Goal: Transaction & Acquisition: Purchase product/service

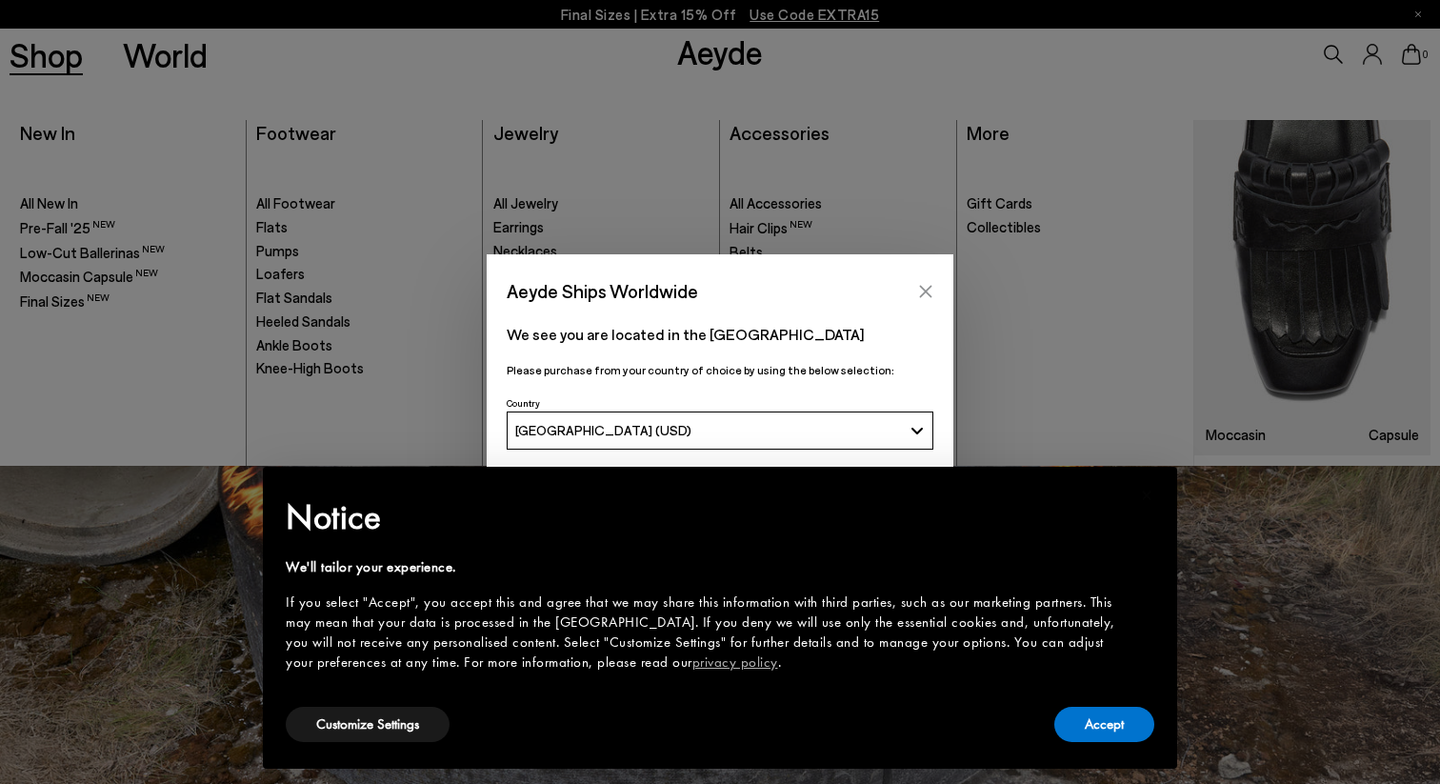
click at [932, 282] on button "Close" at bounding box center [926, 291] width 29 height 29
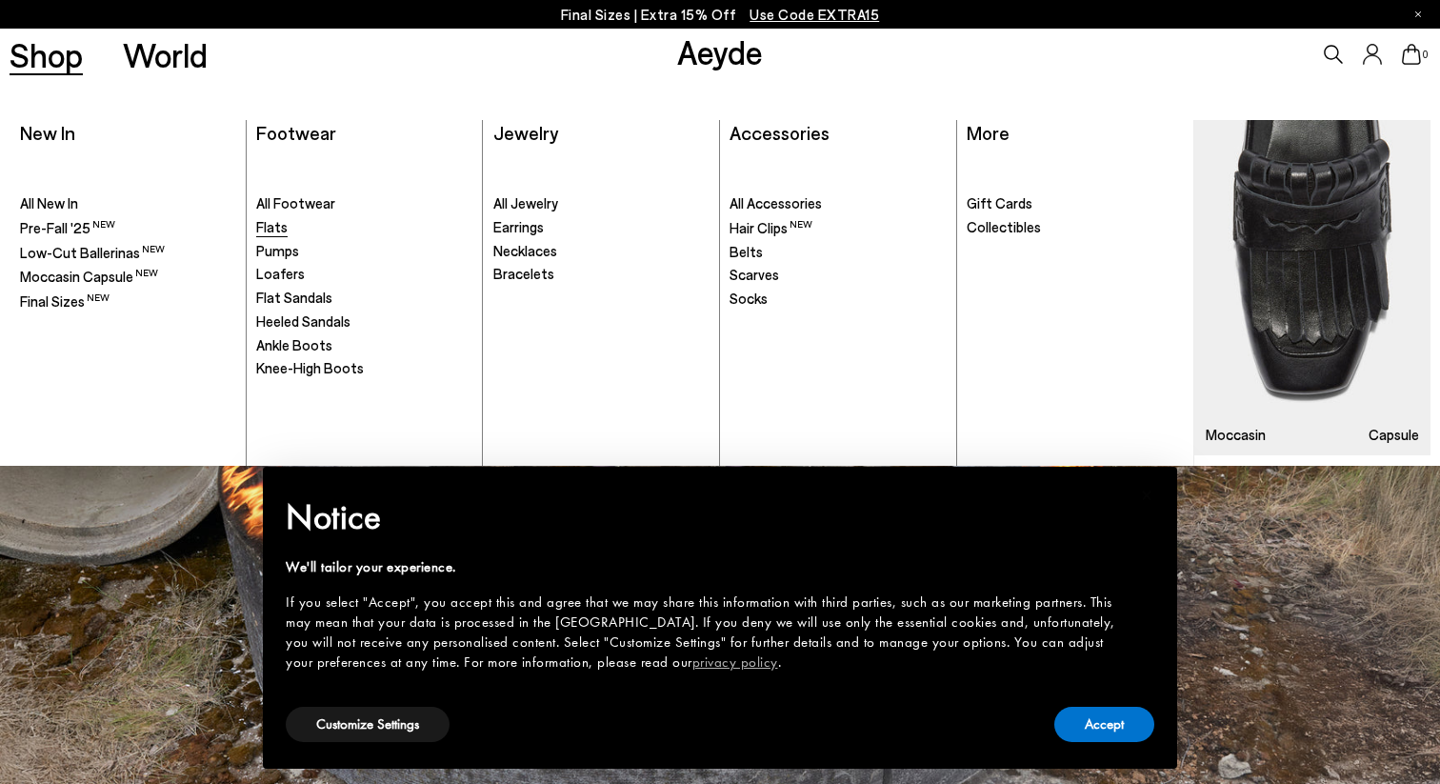
click at [277, 228] on span "Flats" at bounding box center [271, 226] width 31 height 17
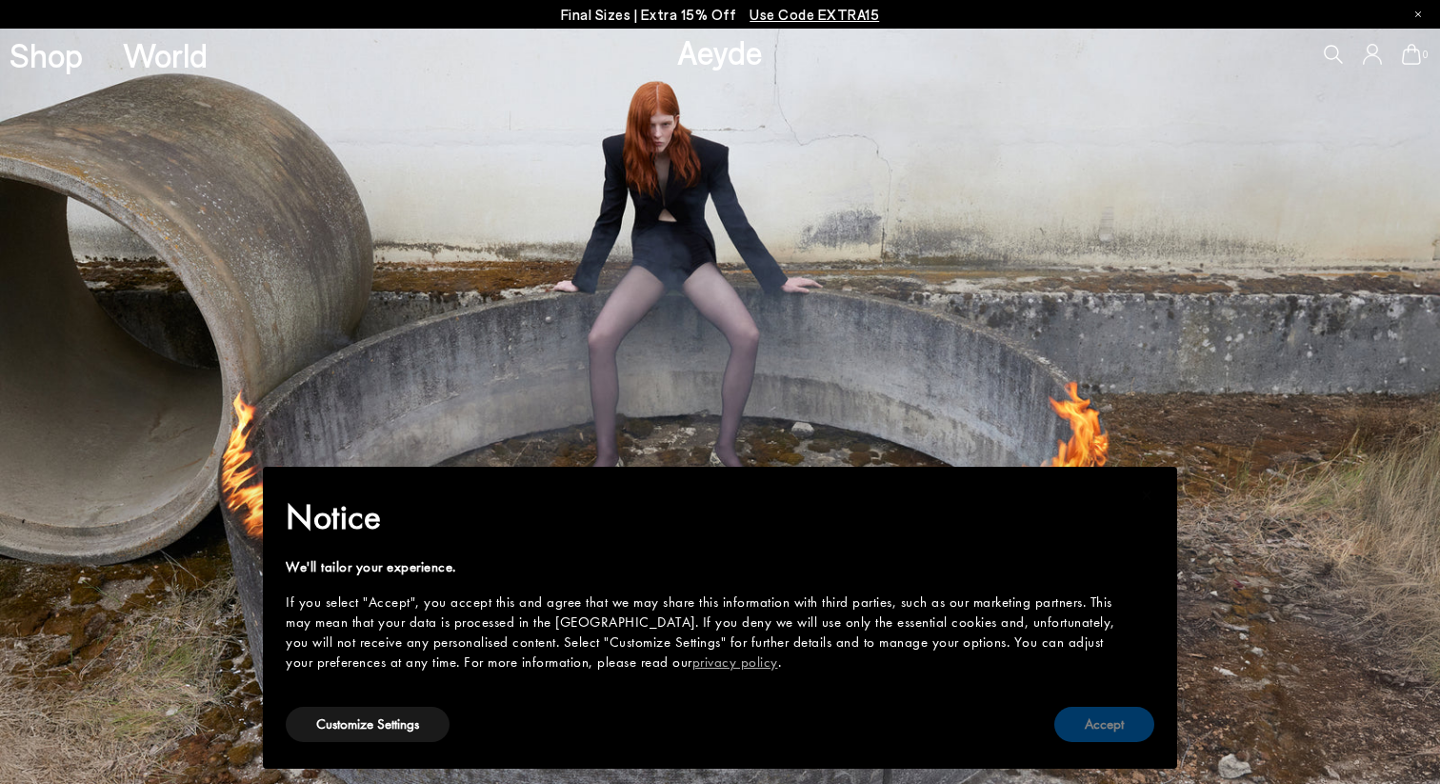
click at [1098, 718] on button "Accept" at bounding box center [1105, 724] width 100 height 35
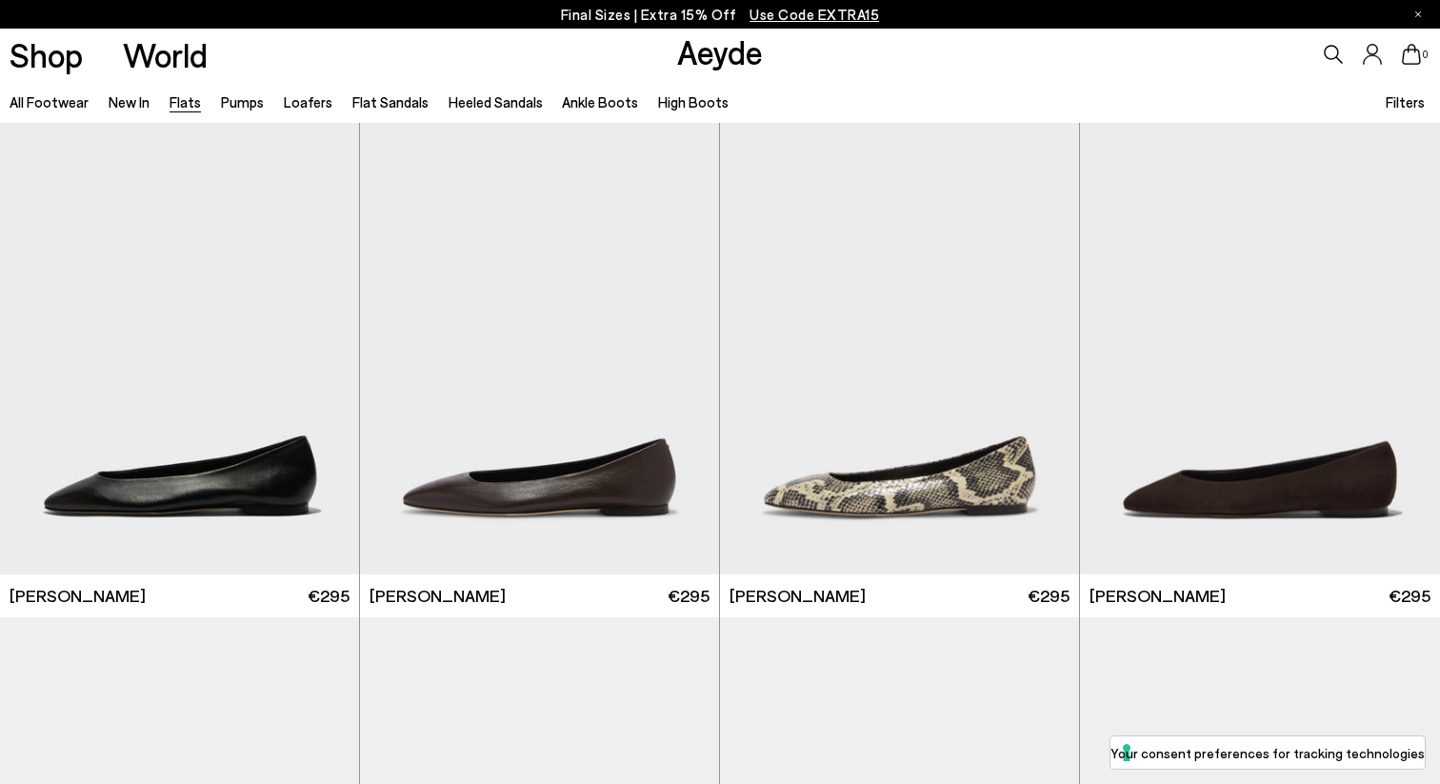
click at [1393, 106] on span "Filters" at bounding box center [1405, 101] width 39 height 17
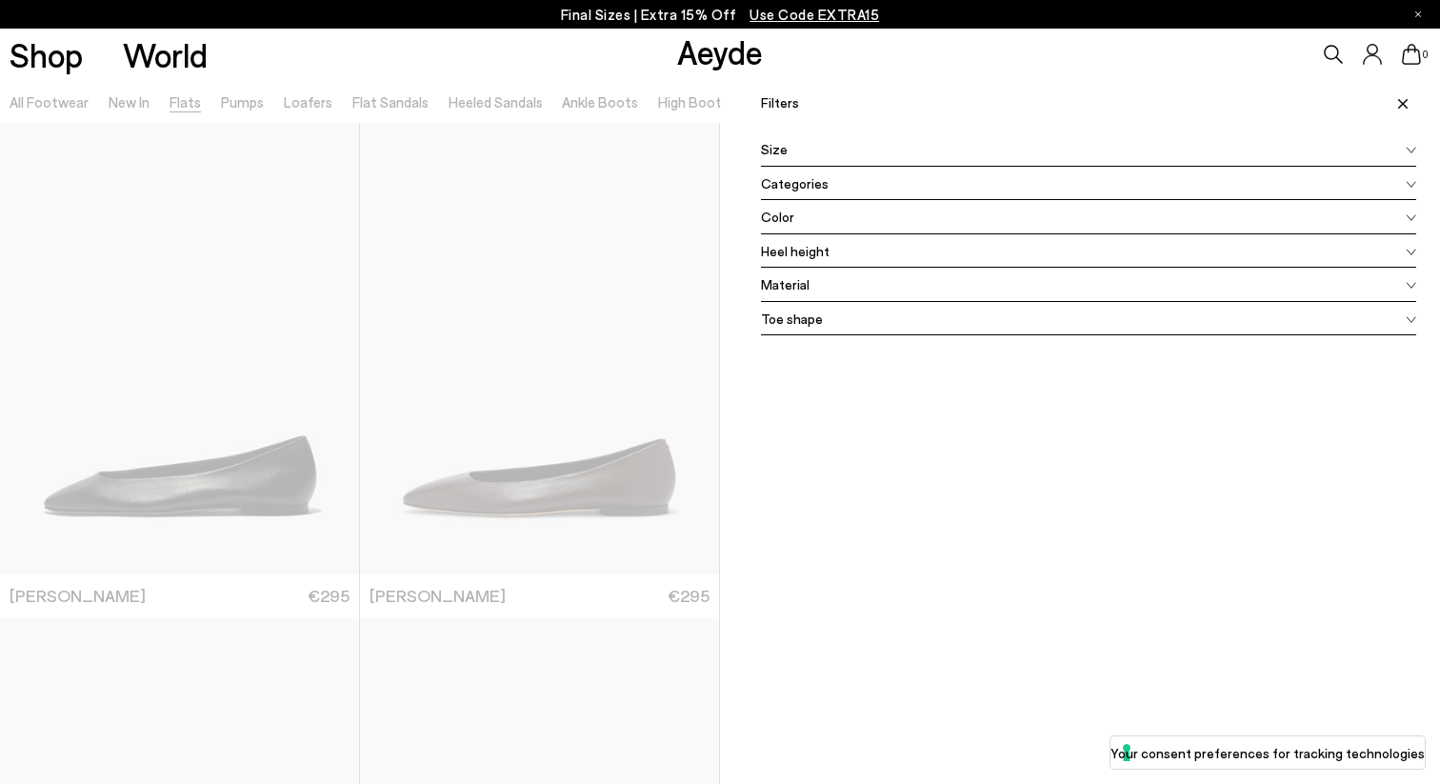
click at [1393, 106] on span at bounding box center [1400, 103] width 32 height 42
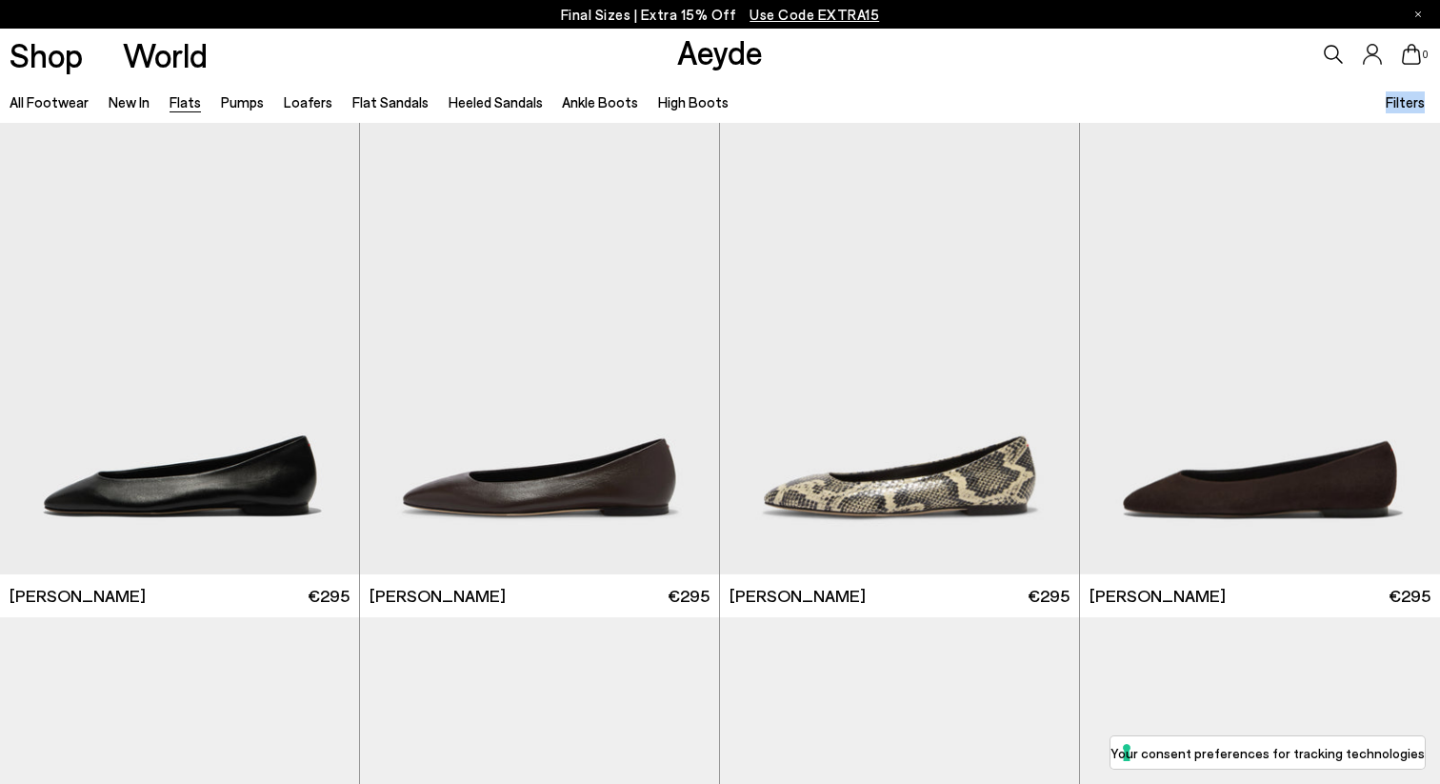
click at [1393, 106] on span "Filters" at bounding box center [1405, 101] width 39 height 17
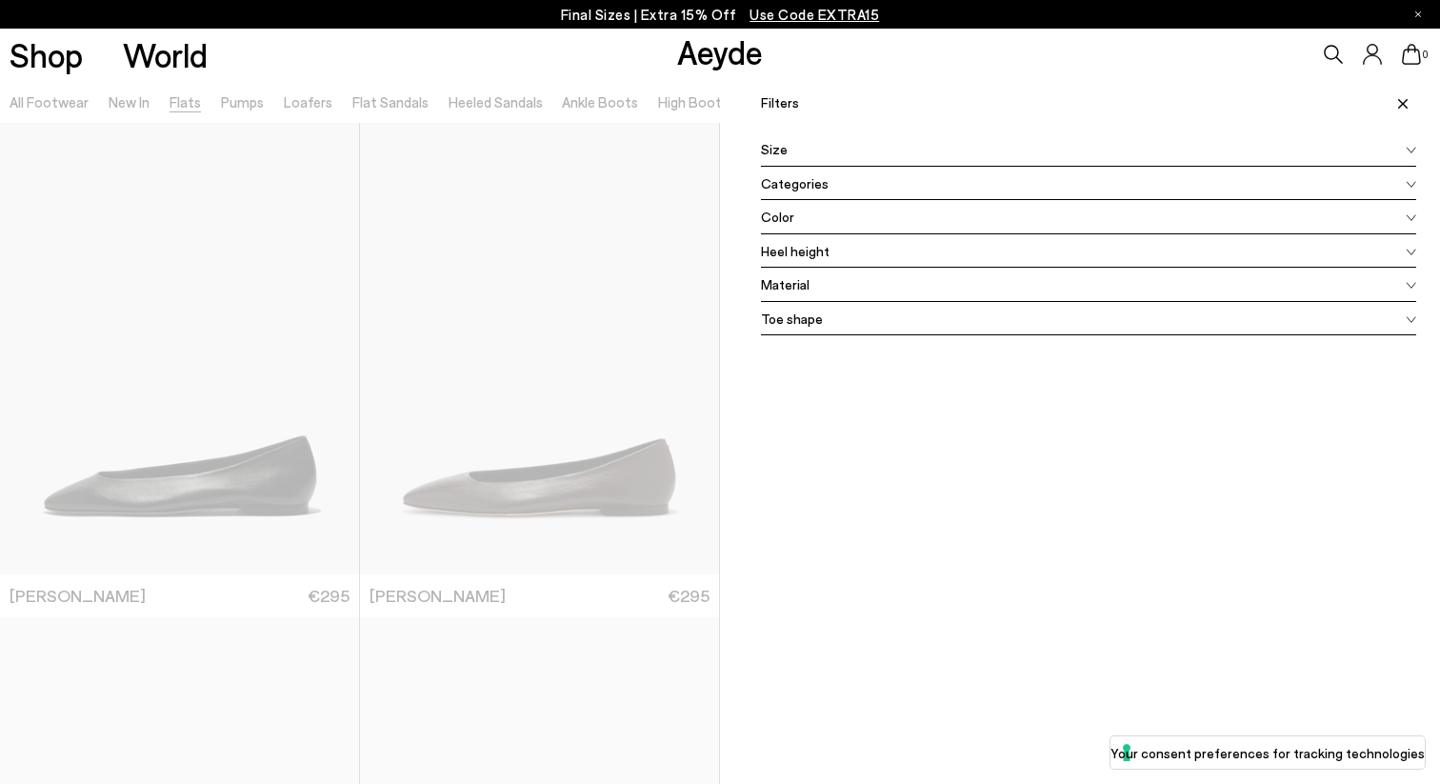
click at [1263, 151] on div "Size" at bounding box center [1088, 149] width 655 height 34
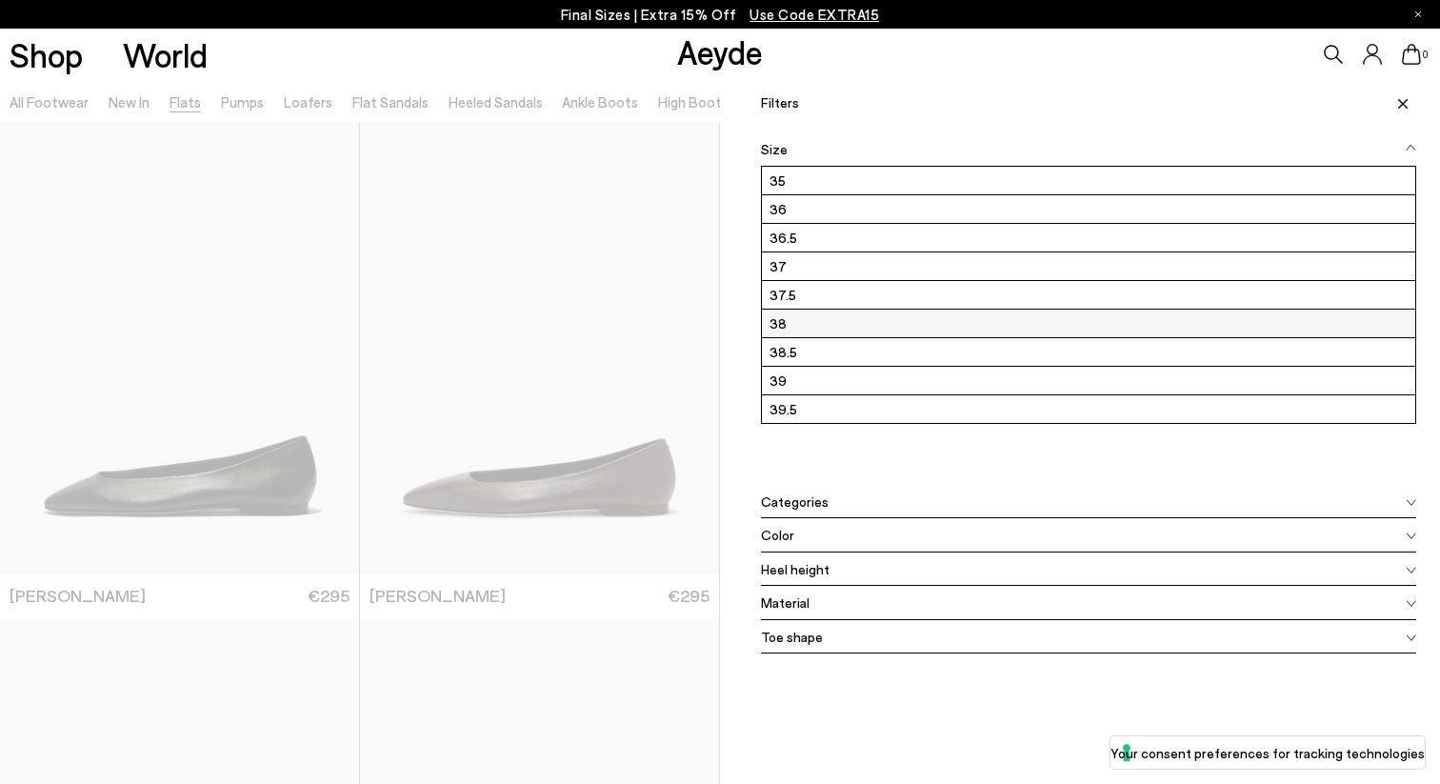
click at [899, 320] on label "38" at bounding box center [1089, 324] width 654 height 28
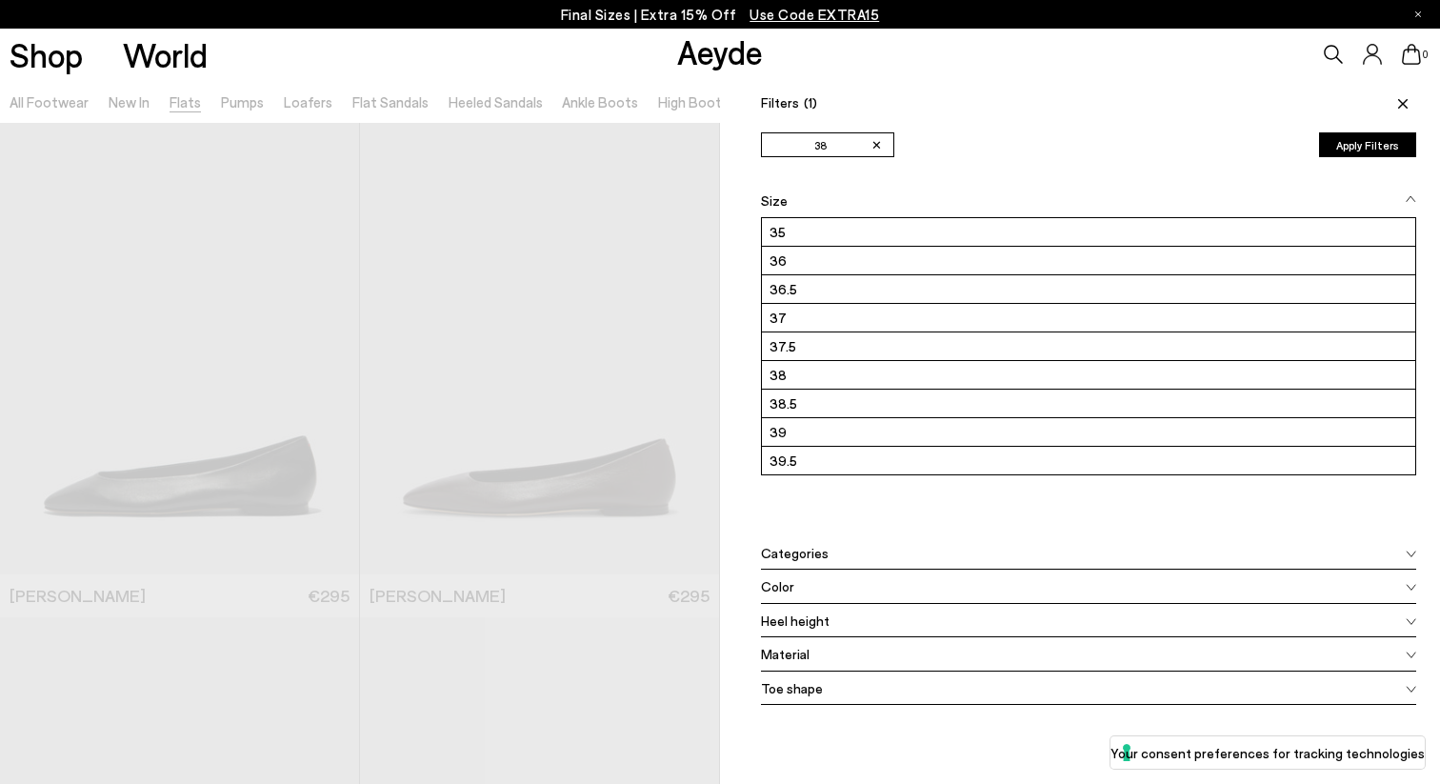
click at [1379, 148] on button "Apply Filters" at bounding box center [1367, 144] width 97 height 25
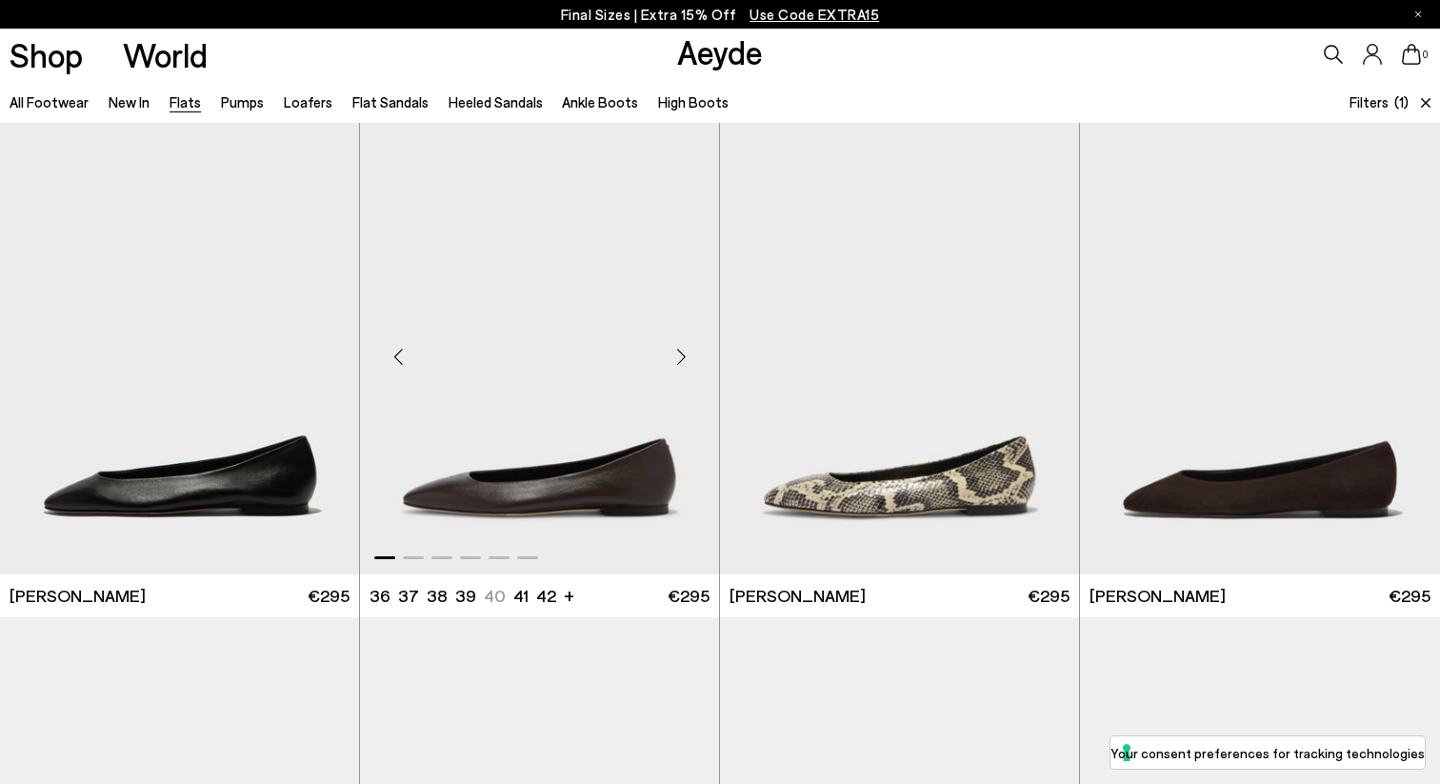
scroll to position [818, 0]
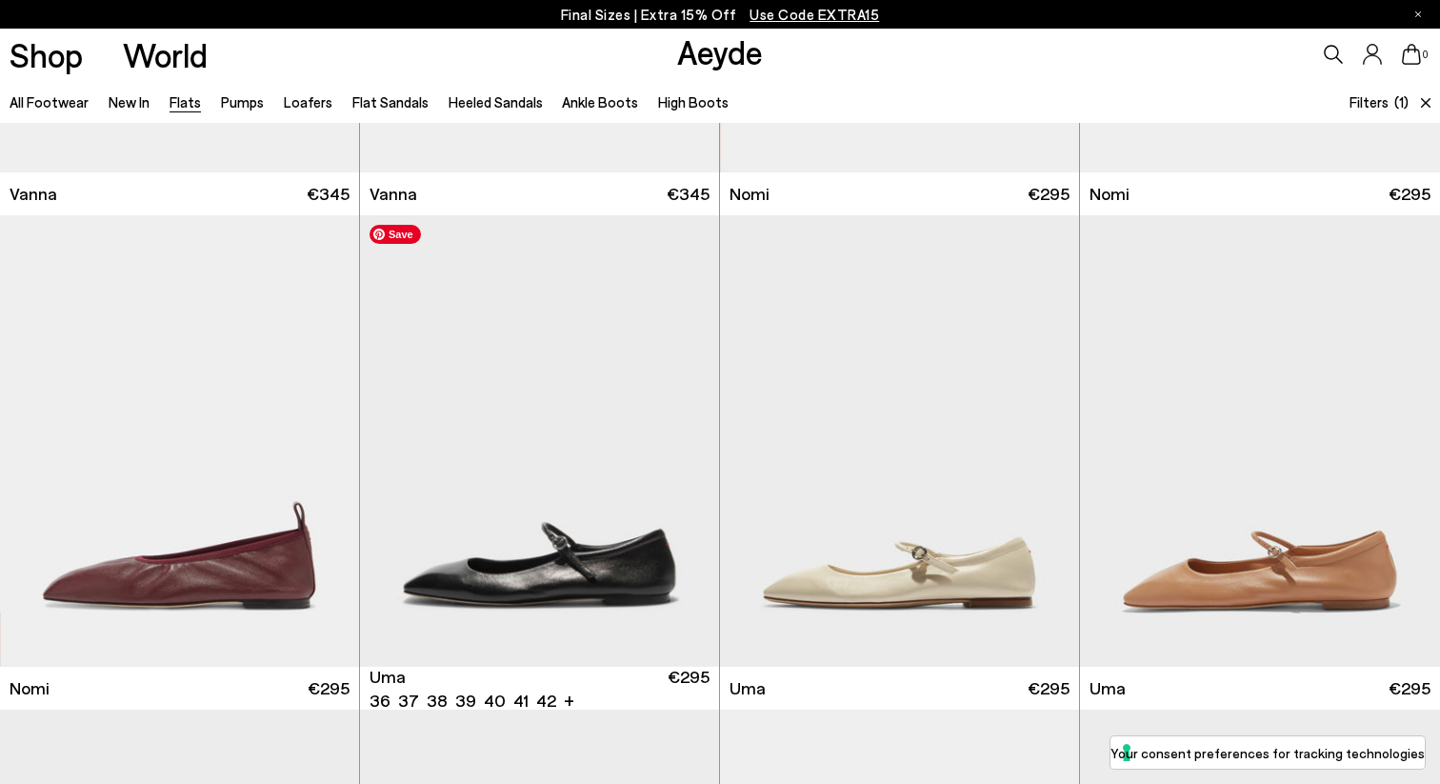
scroll to position [912, 0]
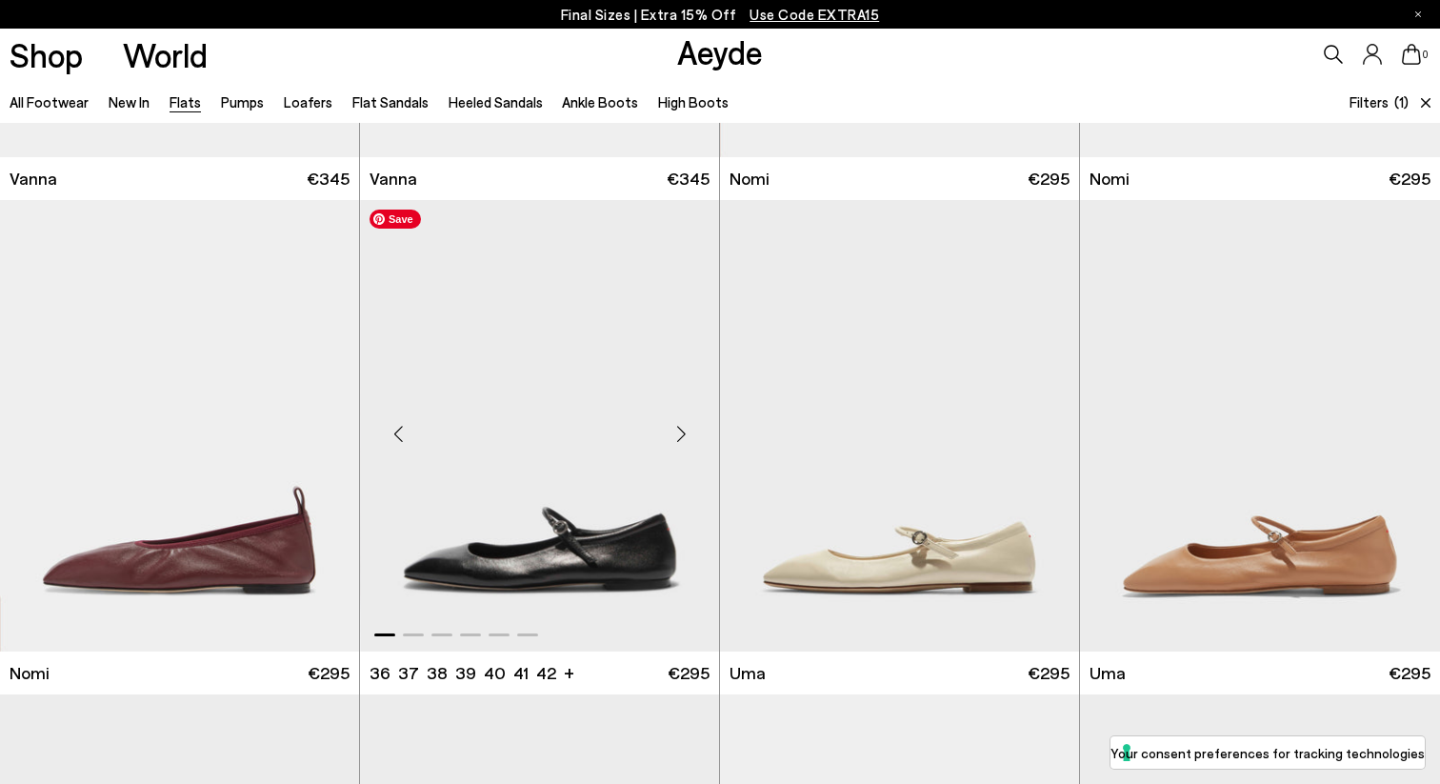
click at [628, 514] on img "1 / 6" at bounding box center [540, 426] width 359 height 452
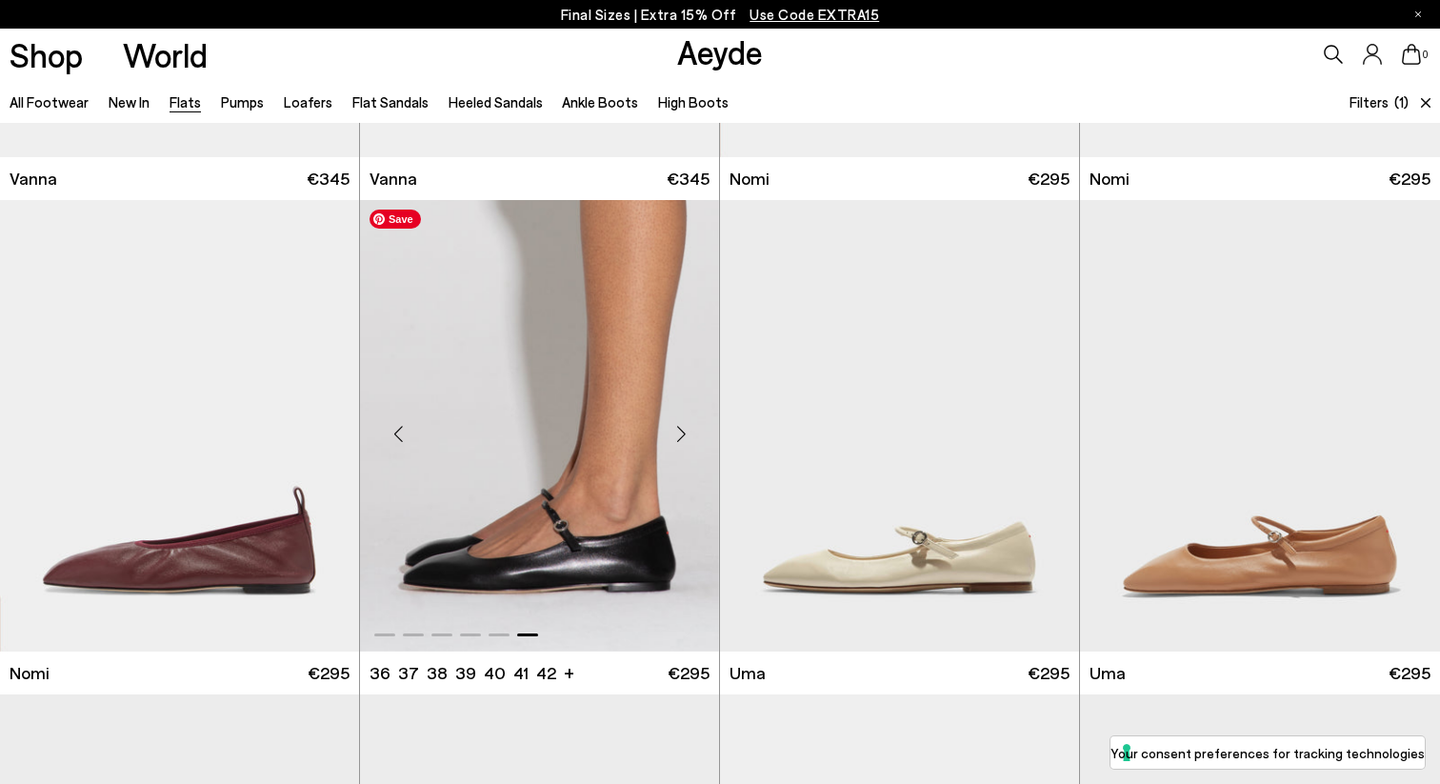
click at [615, 453] on img "6 / 6" at bounding box center [539, 426] width 359 height 452
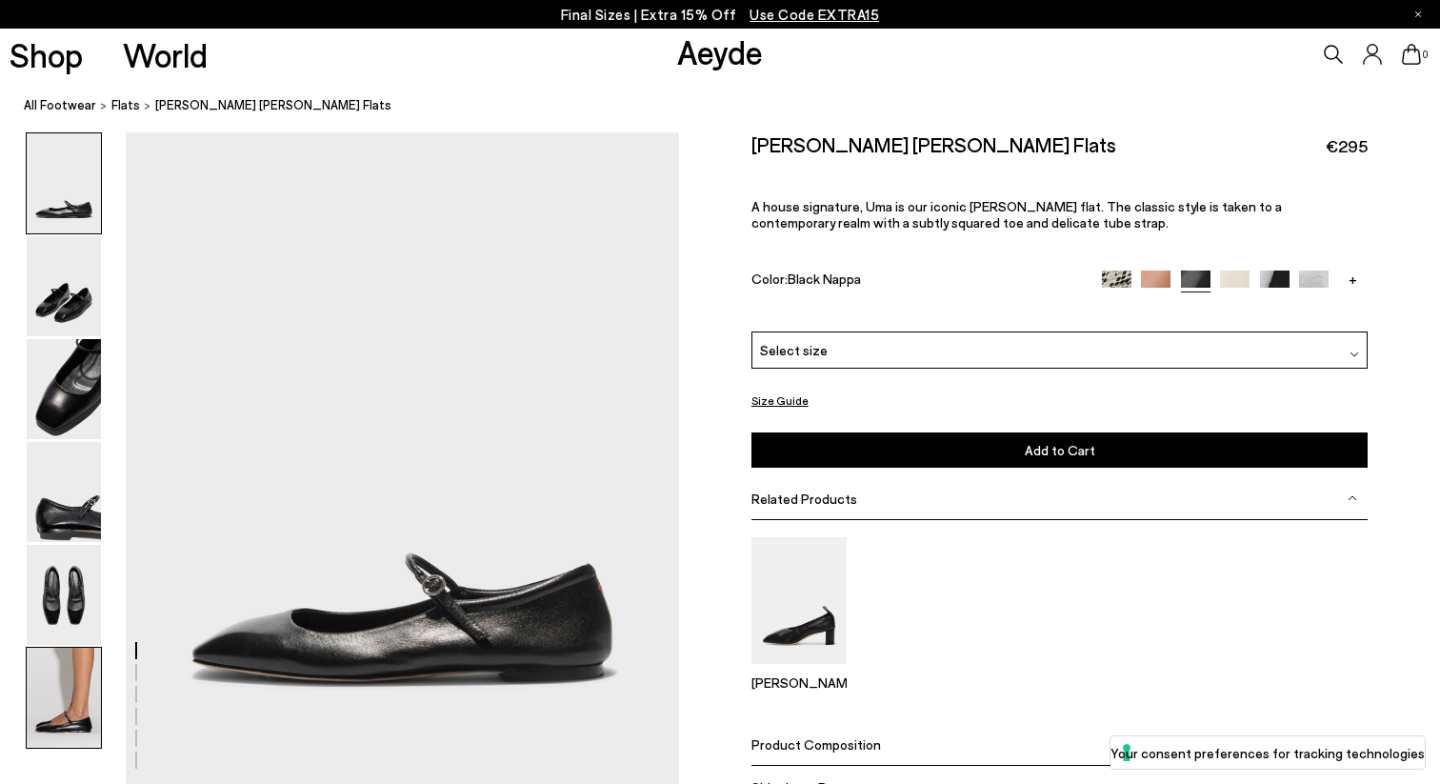
click at [93, 665] on img at bounding box center [64, 698] width 74 height 100
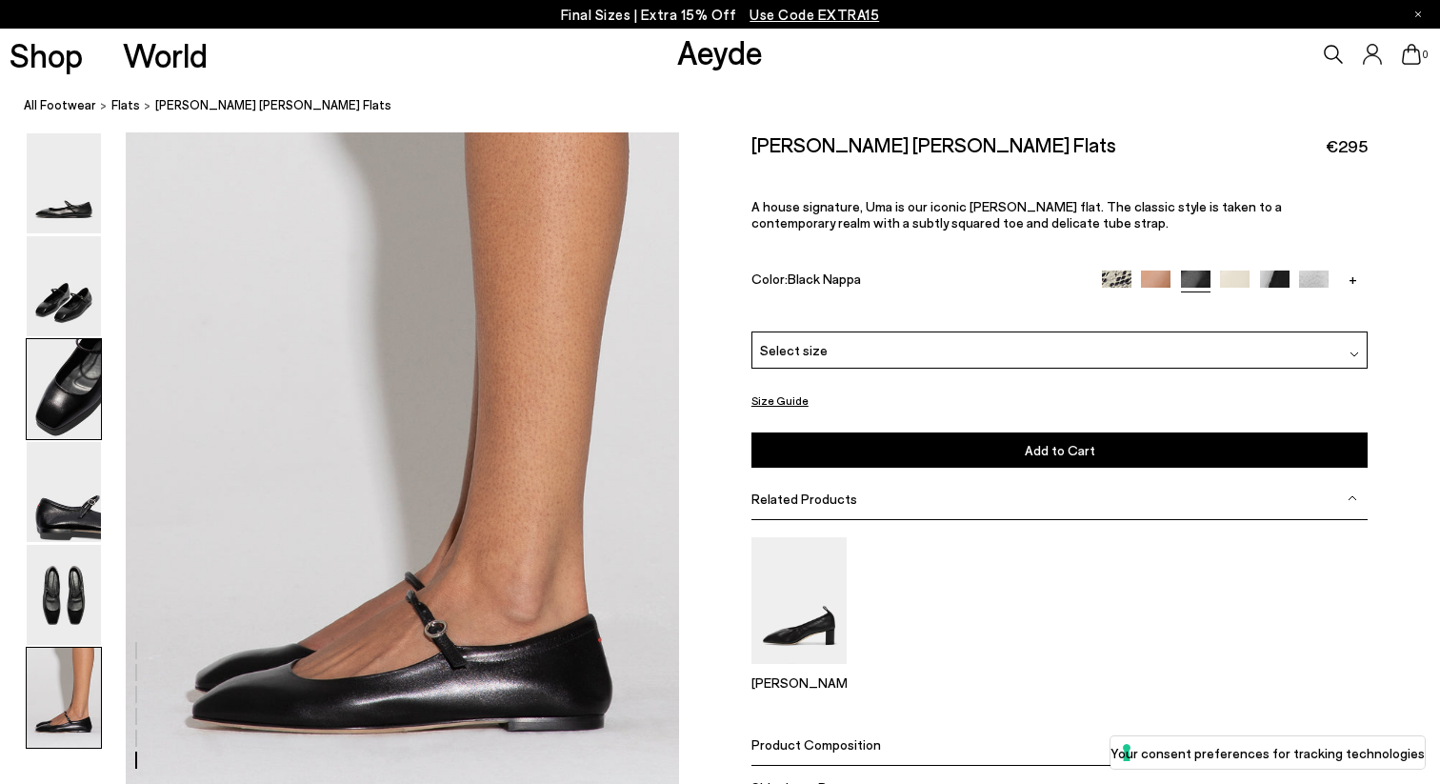
click at [55, 372] on img at bounding box center [64, 389] width 74 height 100
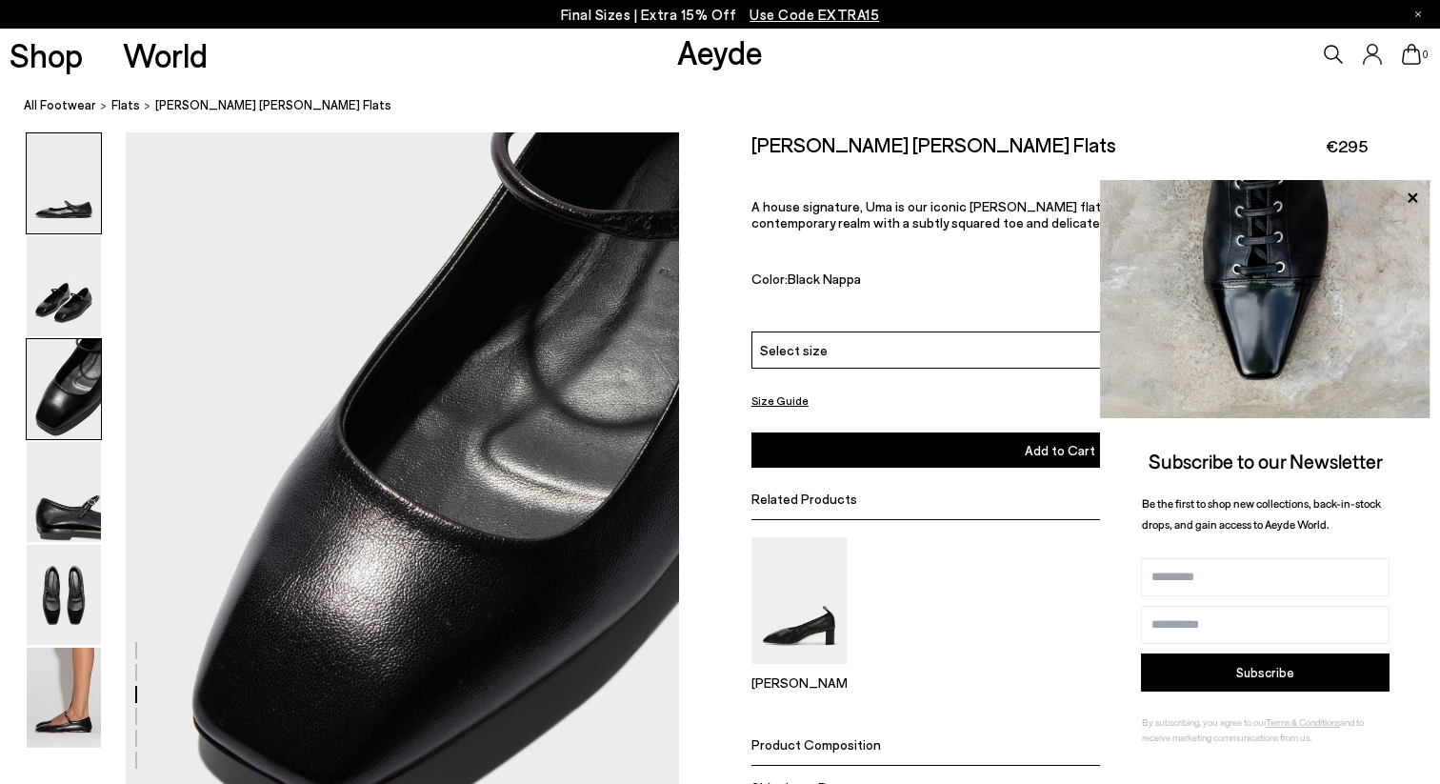
click at [92, 212] on img at bounding box center [64, 183] width 74 height 100
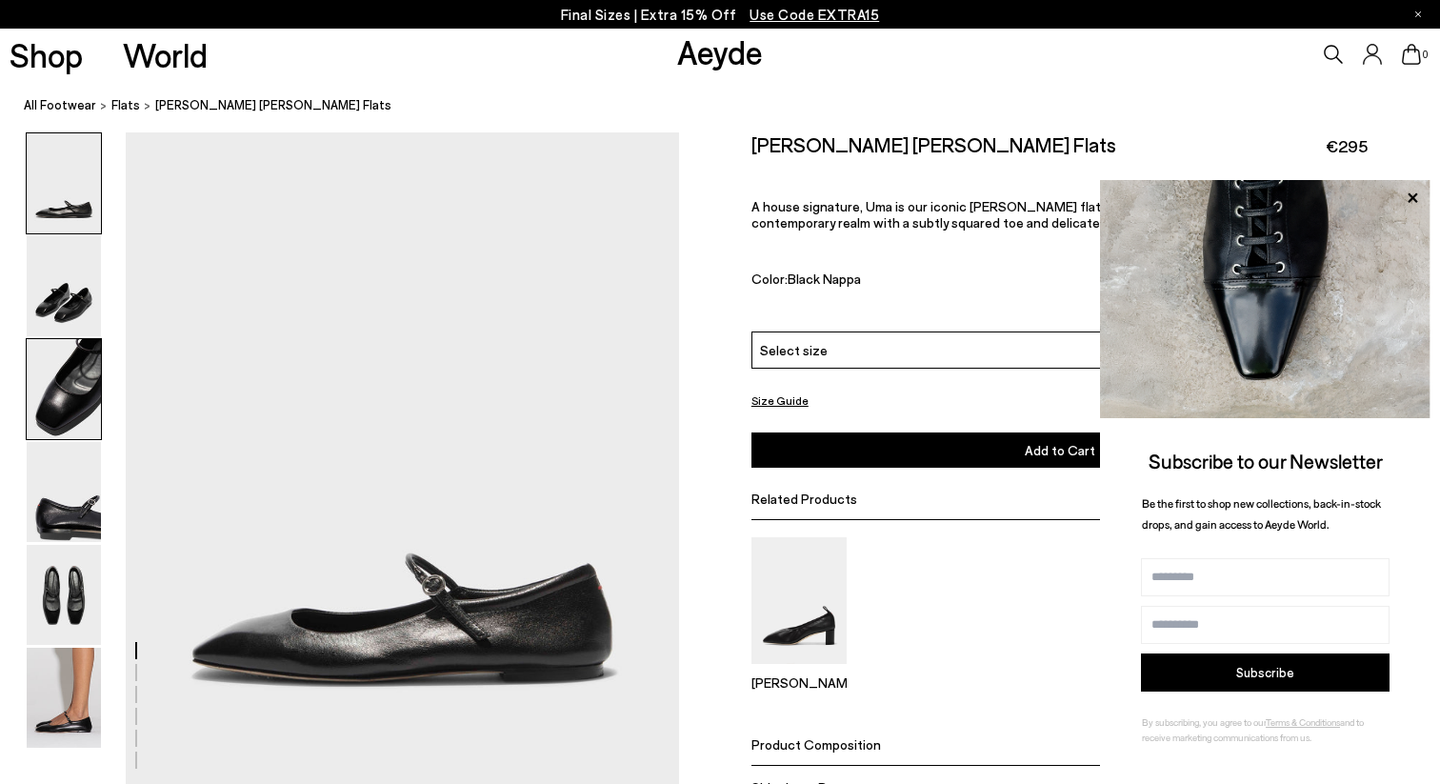
click at [77, 371] on img at bounding box center [64, 389] width 74 height 100
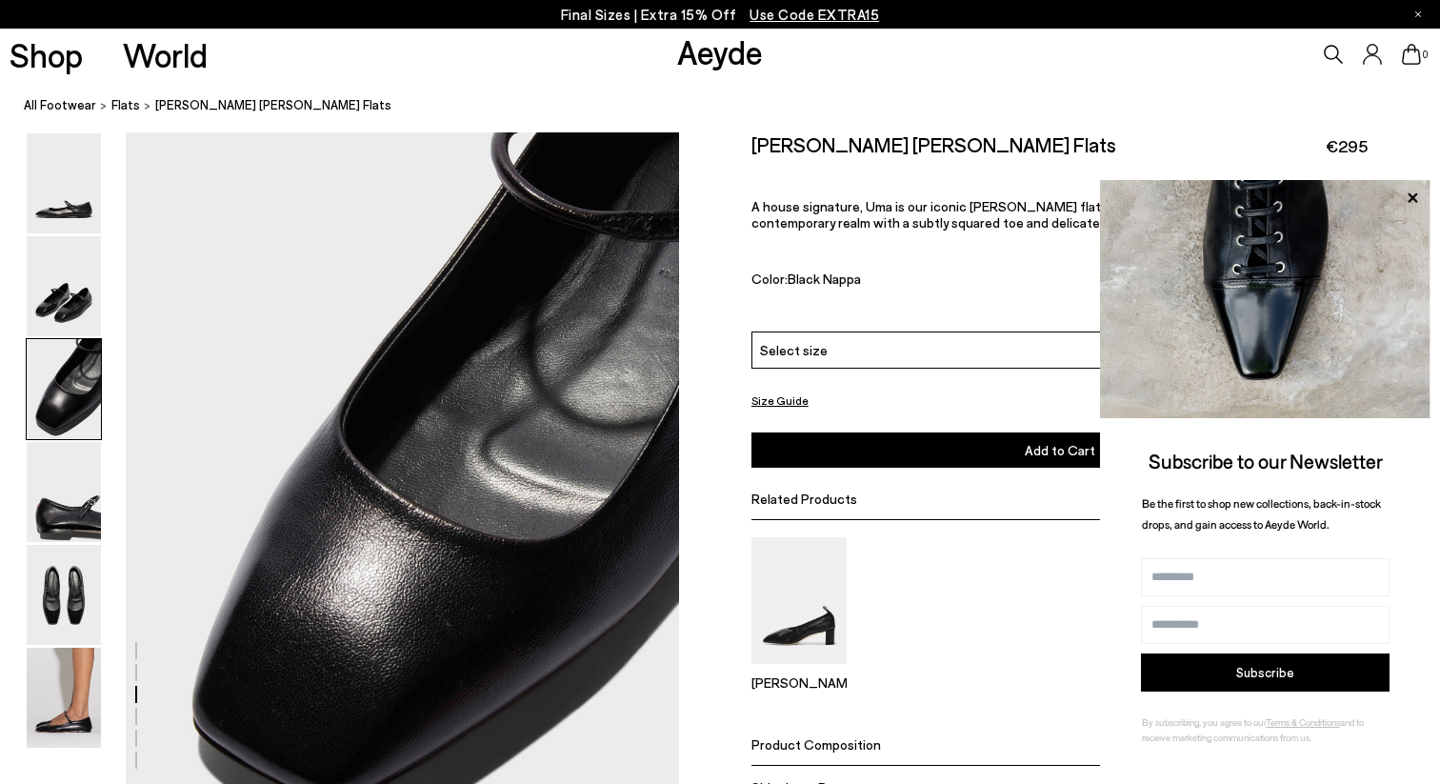
scroll to position [1398, 0]
click at [1408, 195] on icon at bounding box center [1412, 198] width 25 height 25
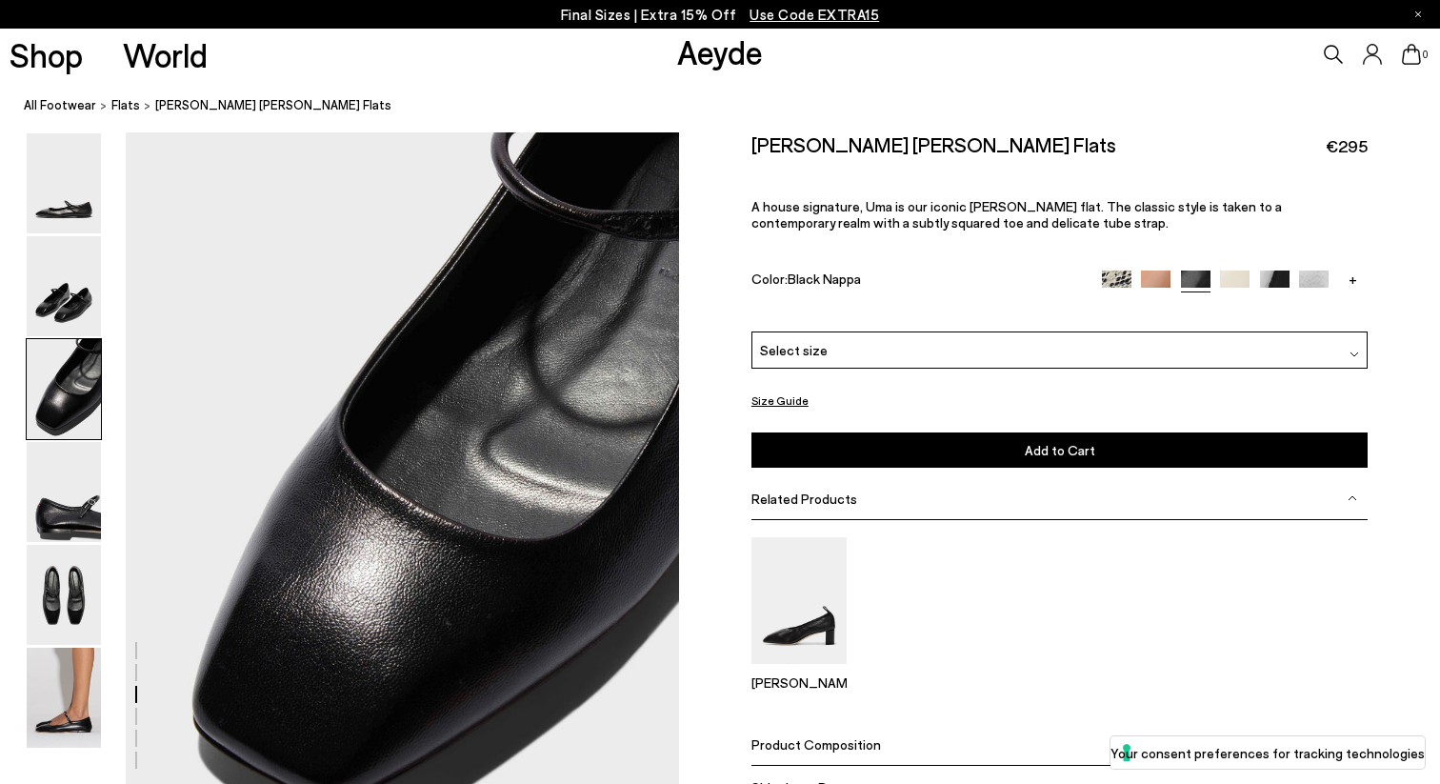
click at [971, 332] on div "Select size" at bounding box center [1060, 350] width 617 height 37
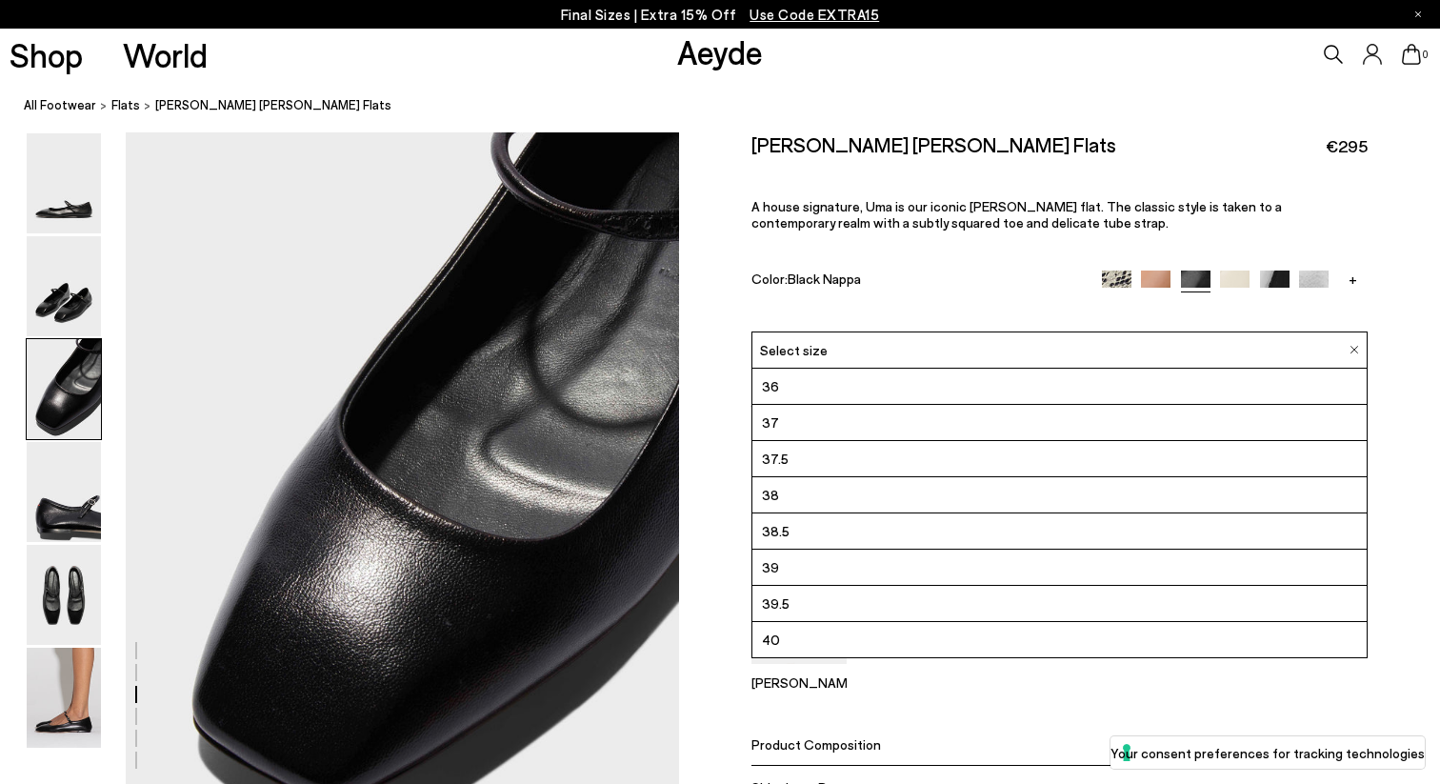
click at [910, 477] on li "38" at bounding box center [1060, 495] width 615 height 36
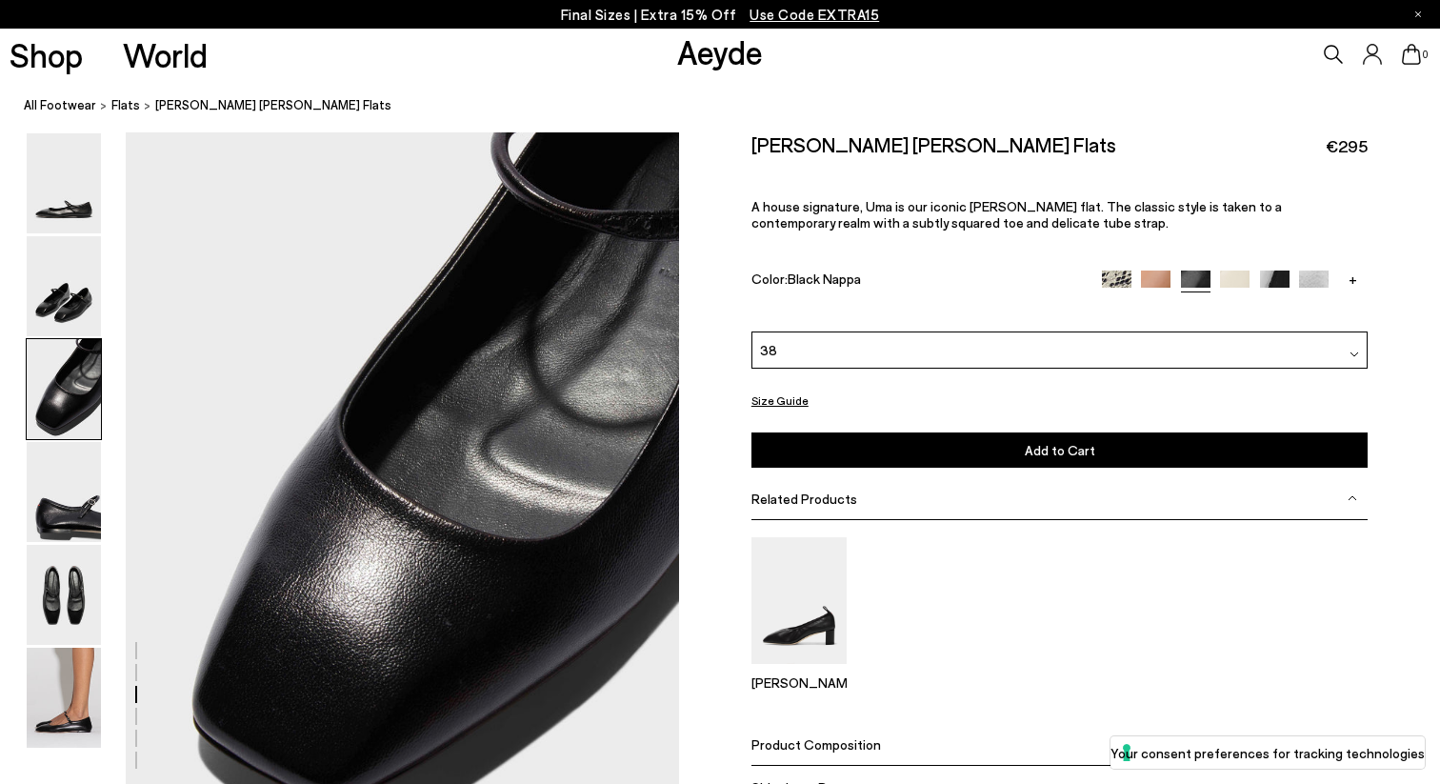
click at [1371, 145] on div "Size Guide Shoes Belt Our shoes come in European sizing. The easiest way to mea…" at bounding box center [1059, 482] width 761 height 700
click at [1359, 145] on span "€295" at bounding box center [1347, 146] width 42 height 24
click at [1325, 149] on div "[PERSON_NAME] [PERSON_NAME] Flats €295" at bounding box center [1060, 145] width 617 height 26
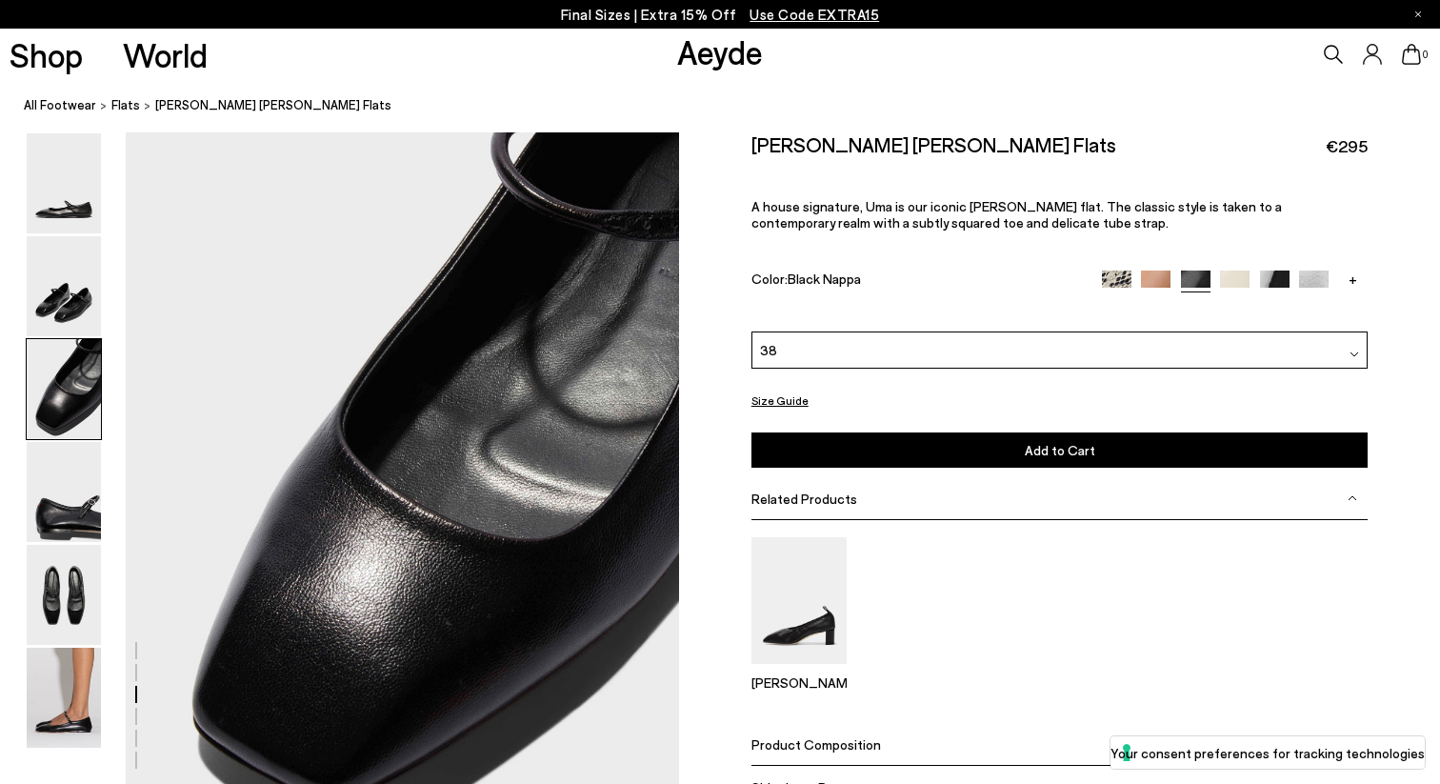
click at [1340, 145] on span "€295" at bounding box center [1347, 146] width 42 height 24
drag, startPoint x: 1373, startPoint y: 145, endPoint x: 1306, endPoint y: 142, distance: 66.7
click at [1306, 143] on div "Size Guide Shoes Belt Our shoes come in European sizing. The easiest way to mea…" at bounding box center [1059, 482] width 761 height 700
copy span "€295"
